Goal: Transaction & Acquisition: Purchase product/service

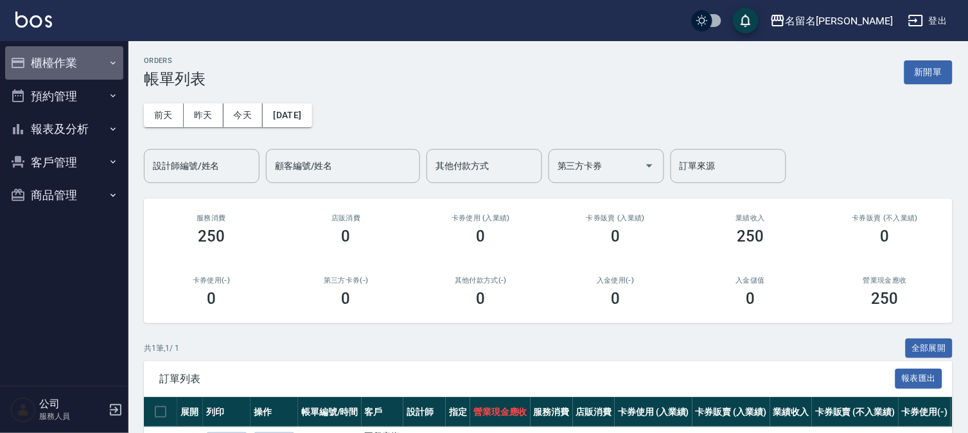
click at [34, 60] on button "櫃檯作業" at bounding box center [64, 62] width 118 height 33
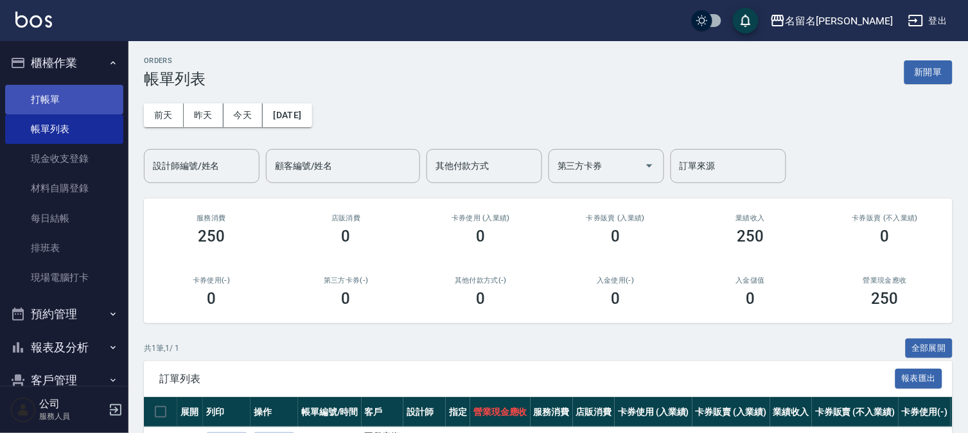
click at [80, 94] on link "打帳單" at bounding box center [64, 100] width 118 height 30
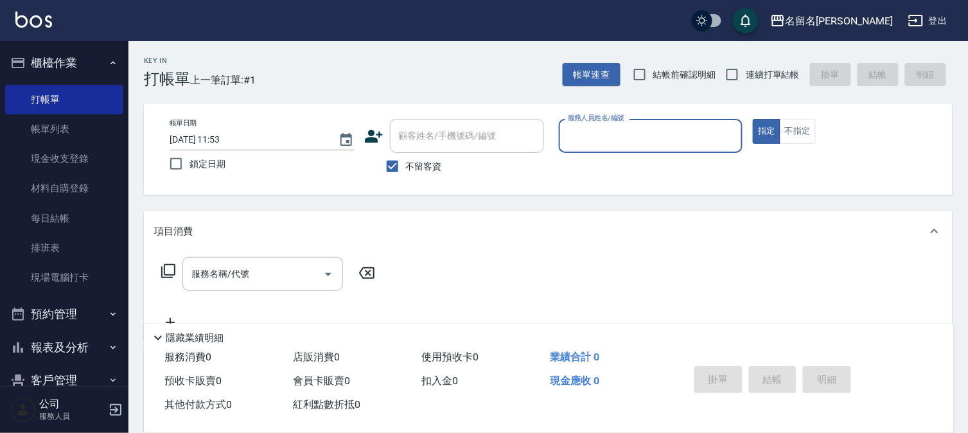
click at [640, 123] on div "服務人員姓名/編號" at bounding box center [651, 136] width 184 height 34
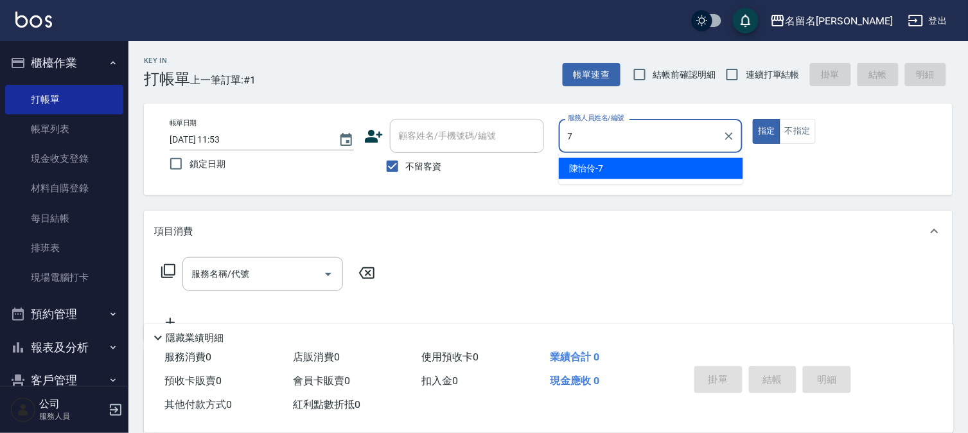
type input "[PERSON_NAME]-7"
type button "true"
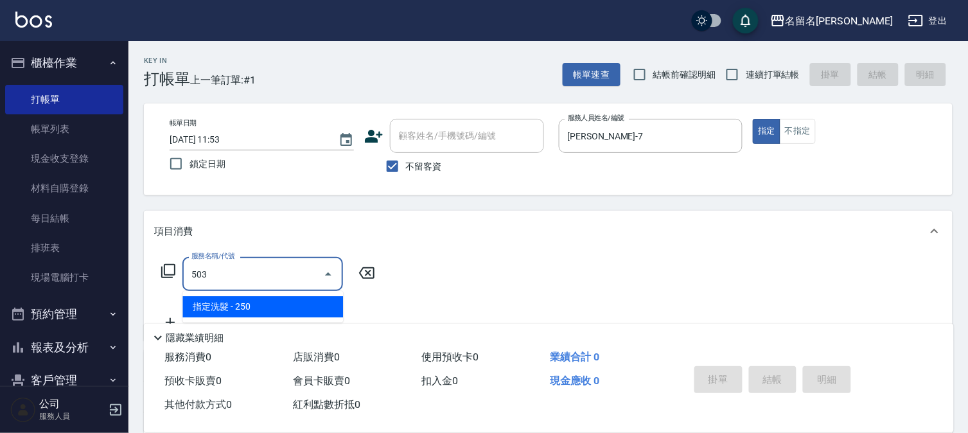
type input "指定洗髮(503)"
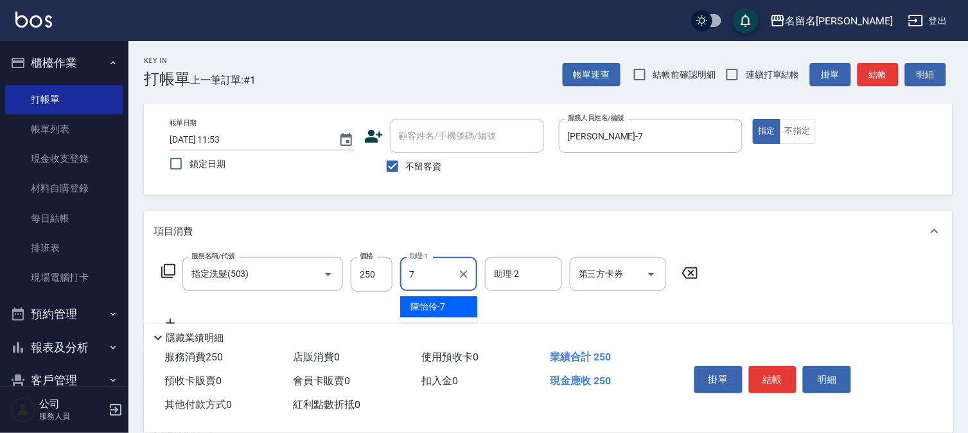
type input "[PERSON_NAME]-7"
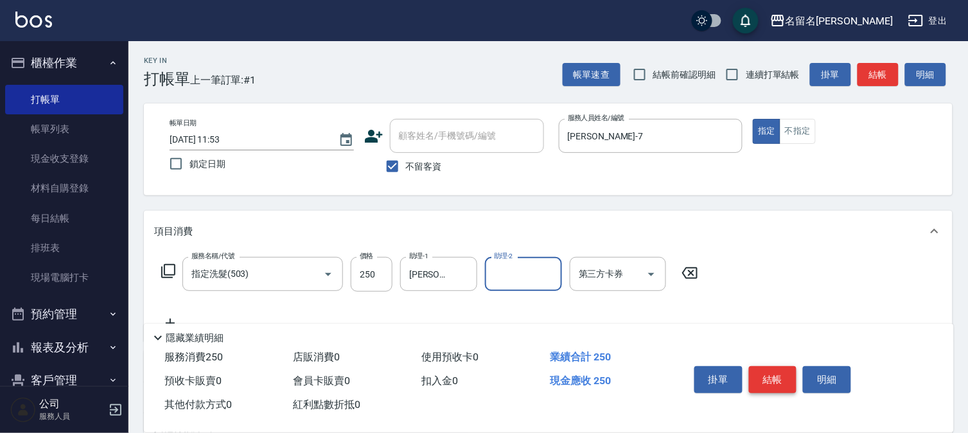
click at [765, 375] on button "結帳" at bounding box center [773, 379] width 48 height 27
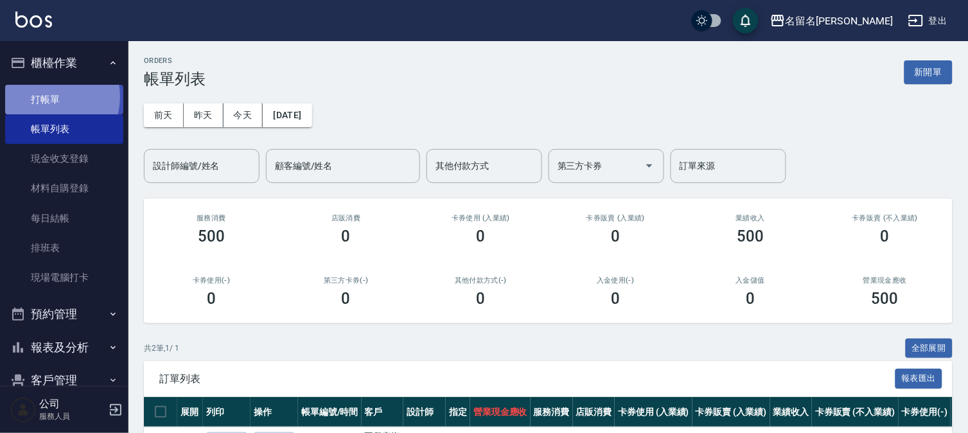
click at [48, 96] on link "打帳單" at bounding box center [64, 100] width 118 height 30
